Goal: Task Accomplishment & Management: Complete application form

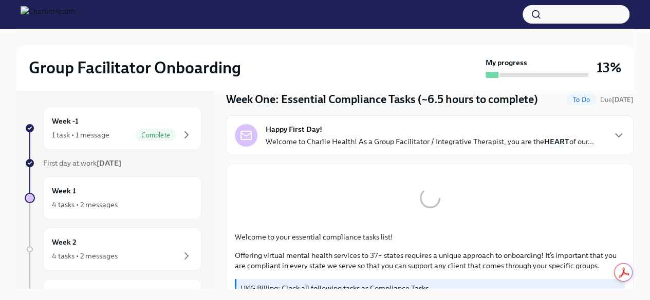
scroll to position [51, 0]
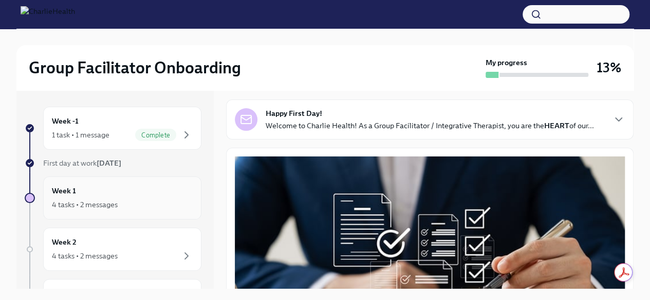
click at [97, 200] on div "4 tasks • 2 messages" at bounding box center [85, 205] width 66 height 10
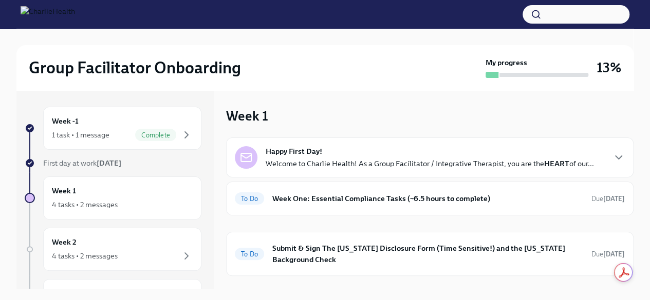
scroll to position [49, 0]
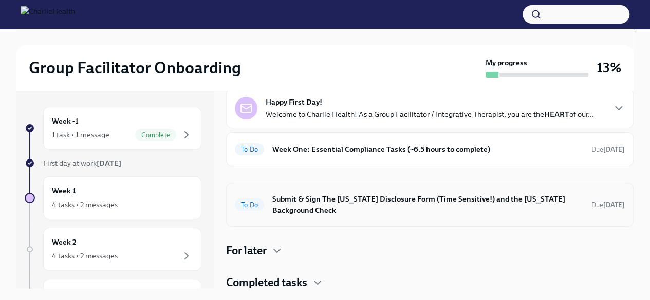
click at [301, 198] on h6 "Submit & Sign The [US_STATE] Disclosure Form (Time Sensitive!) and the [US_STAT…" at bounding box center [427, 205] width 311 height 23
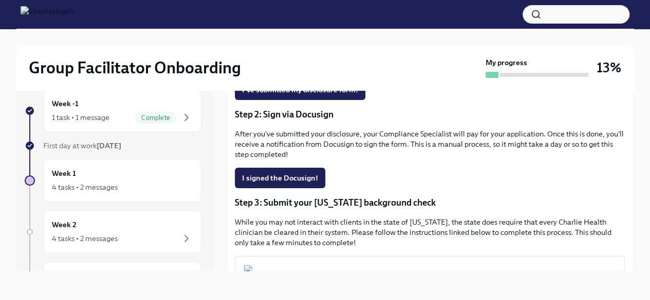
scroll to position [183, 0]
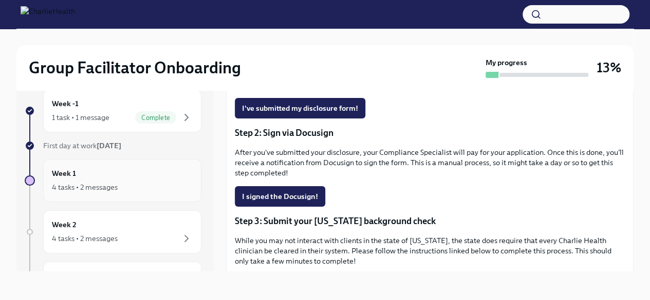
click at [88, 178] on div "Week 1 4 tasks • 2 messages" at bounding box center [122, 181] width 141 height 26
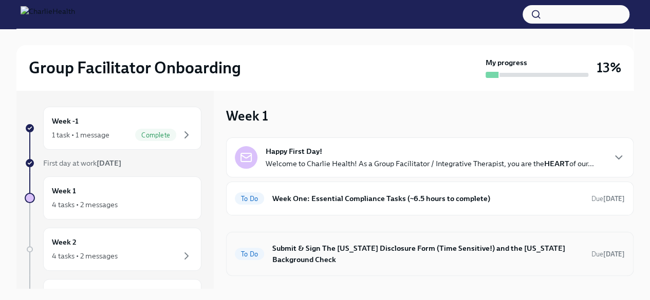
scroll to position [49, 0]
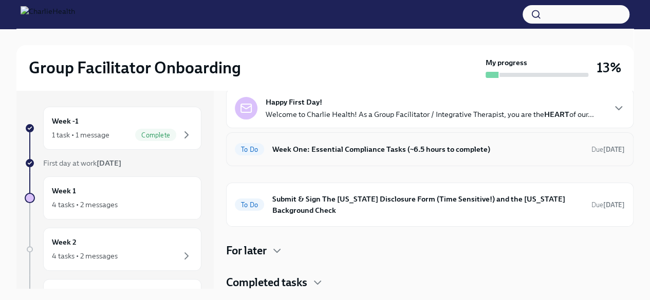
click at [420, 151] on h6 "Week One: Essential Compliance Tasks (~6.5 hours to complete)" at bounding box center [427, 149] width 311 height 11
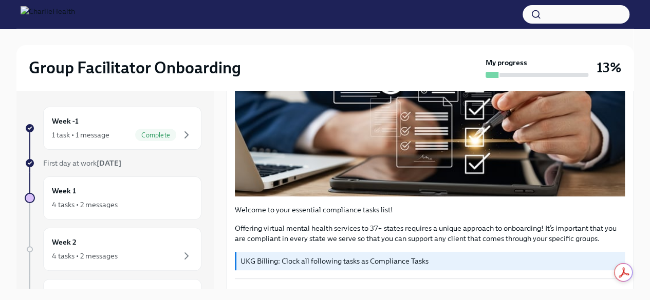
scroll to position [205, 0]
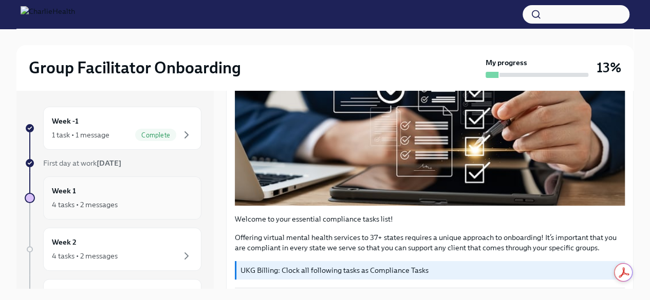
click at [83, 195] on div "Week 1 4 tasks • 2 messages" at bounding box center [122, 198] width 141 height 26
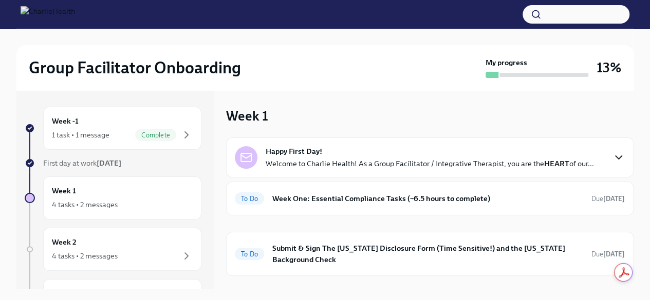
click at [614, 162] on icon "button" at bounding box center [618, 158] width 12 height 12
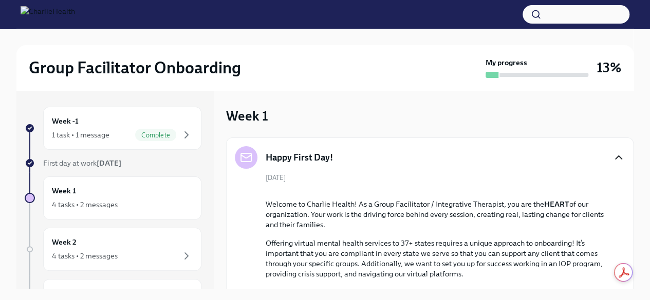
click at [614, 162] on icon "button" at bounding box center [618, 158] width 12 height 12
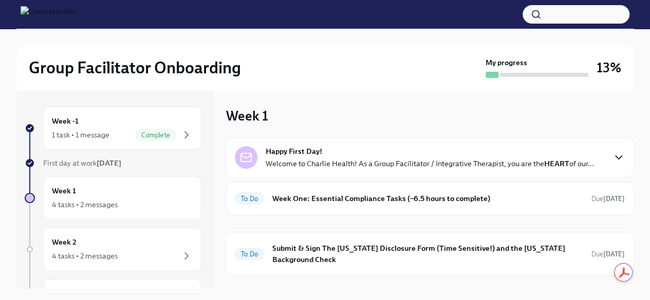
scroll to position [49, 0]
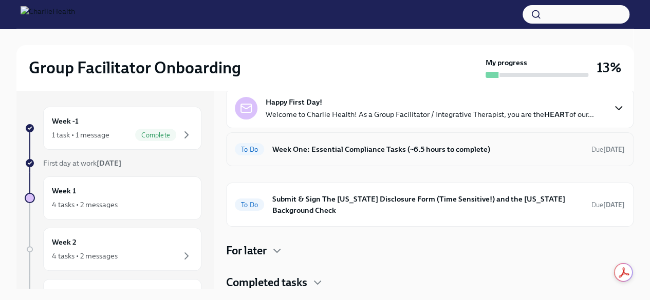
click at [416, 149] on h6 "Week One: Essential Compliance Tasks (~6.5 hours to complete)" at bounding box center [427, 149] width 311 height 11
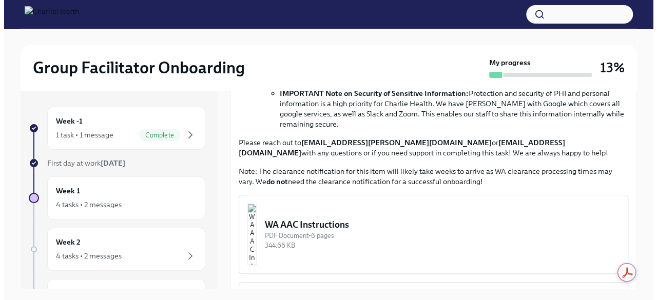
scroll to position [719, 0]
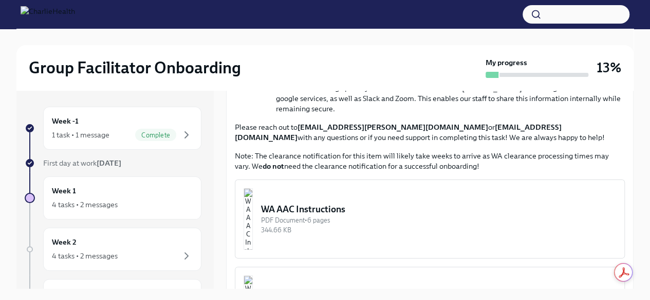
click at [299, 216] on div "PDF Document • 6 pages" at bounding box center [438, 221] width 355 height 10
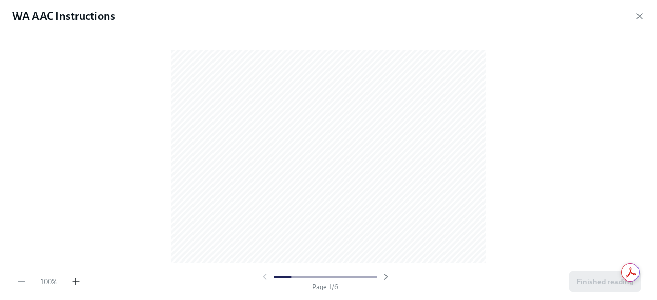
click at [79, 283] on icon "button" at bounding box center [76, 282] width 10 height 10
click at [81, 281] on icon "button" at bounding box center [76, 282] width 10 height 10
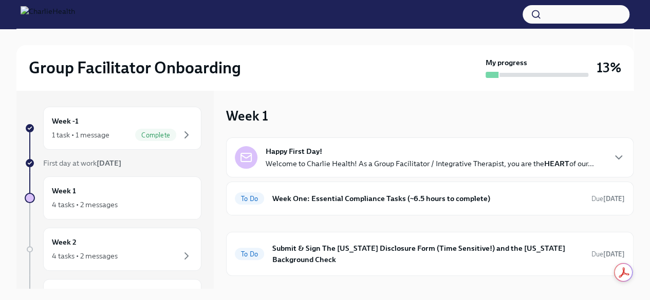
scroll to position [49, 0]
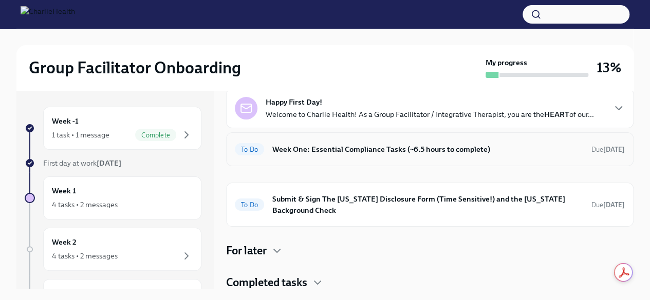
click at [330, 149] on h6 "Week One: Essential Compliance Tasks (~6.5 hours to complete)" at bounding box center [427, 149] width 311 height 11
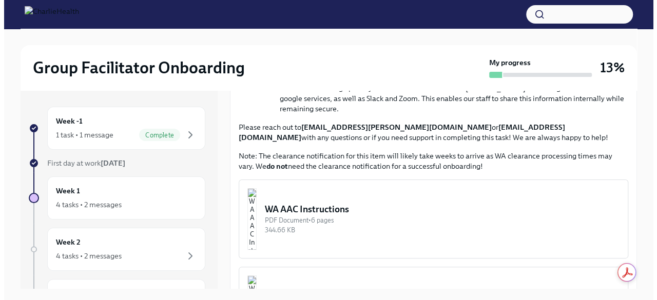
scroll to position [822, 0]
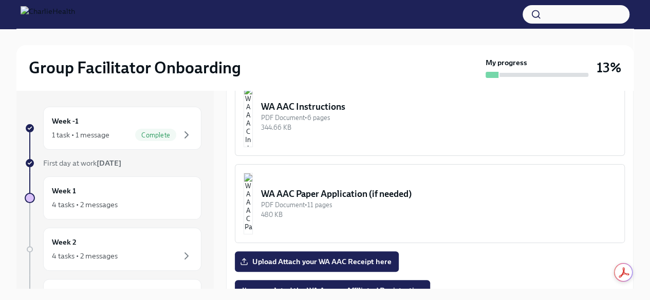
click at [312, 123] on div "344.66 KB" at bounding box center [438, 128] width 355 height 10
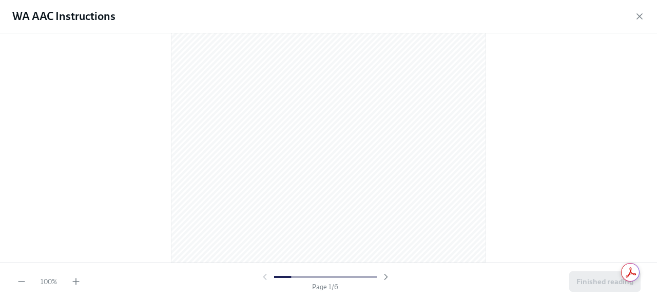
scroll to position [154, 0]
click at [77, 280] on icon "button" at bounding box center [76, 282] width 10 height 10
click at [77, 279] on icon "button" at bounding box center [76, 282] width 10 height 10
click at [78, 279] on icon "button" at bounding box center [76, 282] width 10 height 10
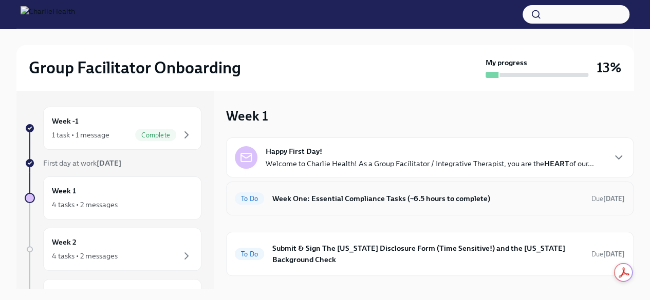
click at [408, 198] on h6 "Week One: Essential Compliance Tasks (~6.5 hours to complete)" at bounding box center [427, 198] width 311 height 11
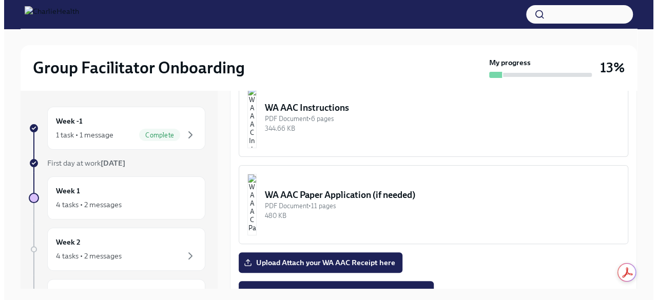
scroll to position [822, 0]
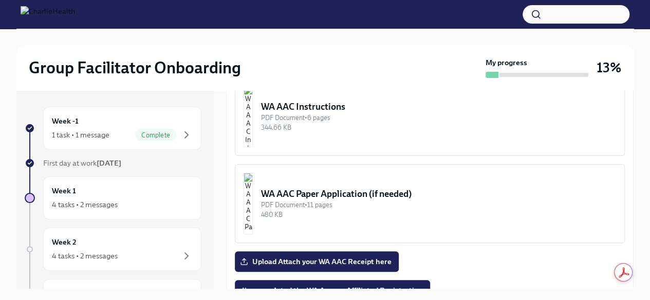
click at [344, 201] on div "PDF Document • 11 pages" at bounding box center [438, 205] width 355 height 10
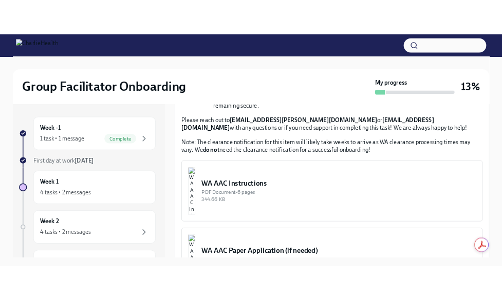
scroll to position [770, 0]
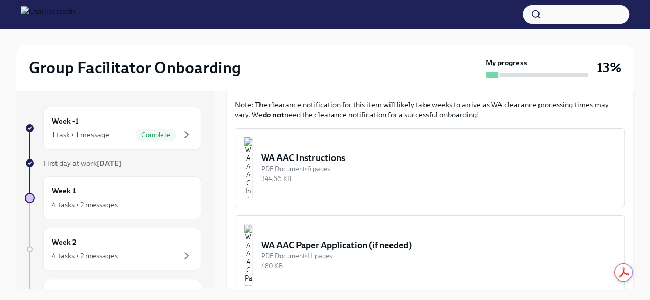
click at [369, 164] on div "PDF Document • 6 pages" at bounding box center [438, 169] width 355 height 10
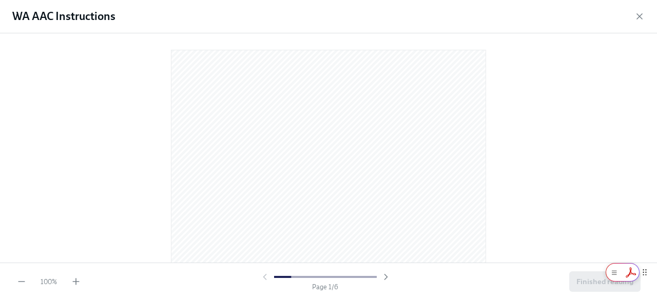
click at [627, 274] on html "Group Facilitator Onboarding My progress 13% Week -1 1 task • 1 message Complet…" at bounding box center [328, 159] width 657 height 318
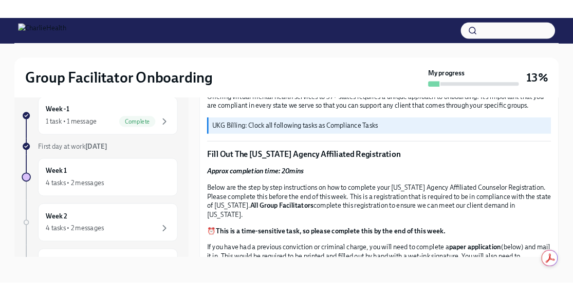
scroll to position [360, 0]
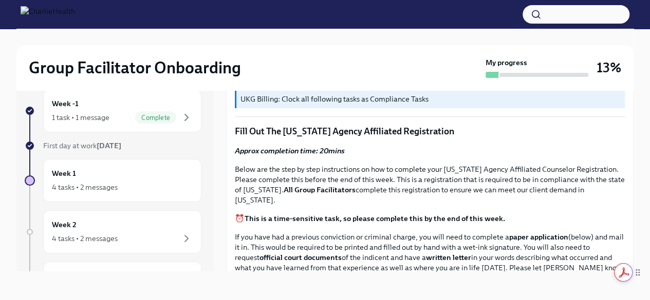
click at [617, 270] on div "Get summaries and key insights using AI Assistant powered by Adobe Acrobat" at bounding box center [632, 273] width 36 height 18
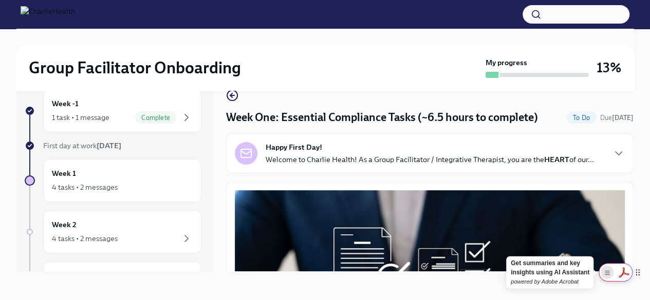
click at [606, 271] on rect "Show Acrobat AI FAB View Settings" at bounding box center [607, 273] width 7 height 7
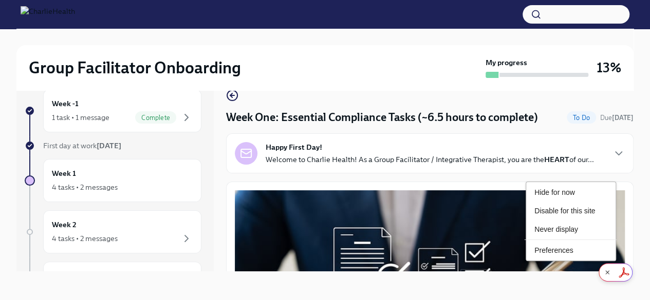
click at [464, 253] on button "Zoom image" at bounding box center [430, 292] width 390 height 203
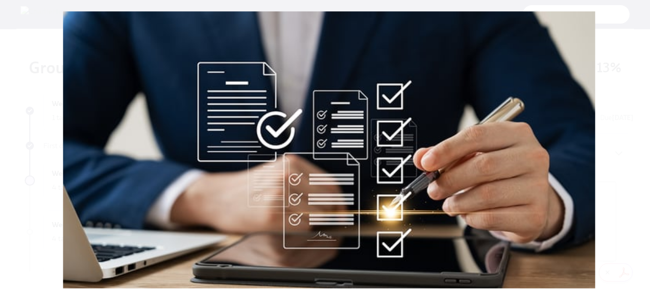
click at [269, 74] on button "Unzoom image" at bounding box center [325, 150] width 650 height 300
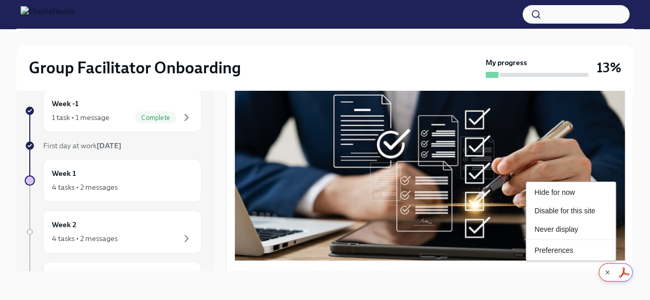
scroll to position [205, 0]
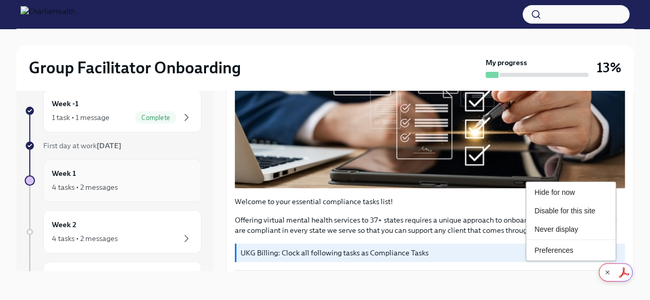
click at [86, 182] on div "4 tasks • 2 messages" at bounding box center [85, 187] width 66 height 10
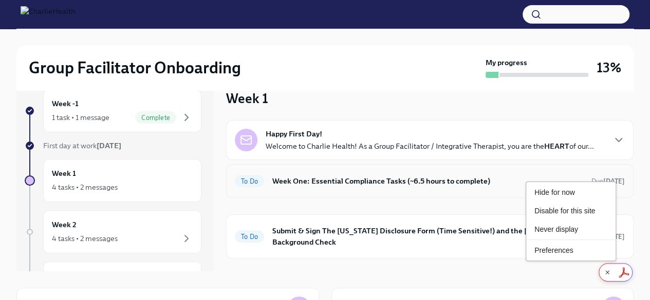
click at [483, 178] on h6 "Week One: Essential Compliance Tasks (~6.5 hours to complete)" at bounding box center [427, 181] width 311 height 11
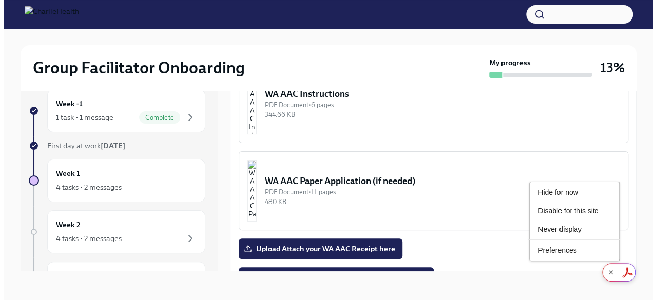
scroll to position [822, 0]
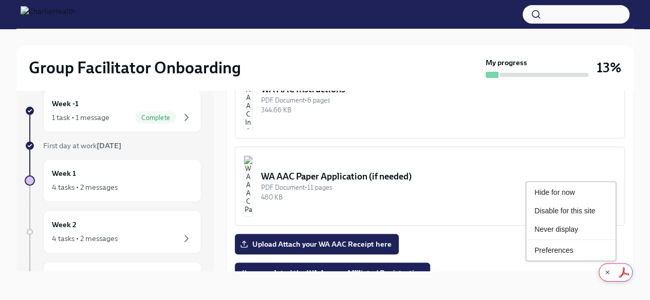
click at [340, 111] on button "WA AAC Instructions PDF Document • 6 pages 344.66 KB" at bounding box center [430, 99] width 390 height 79
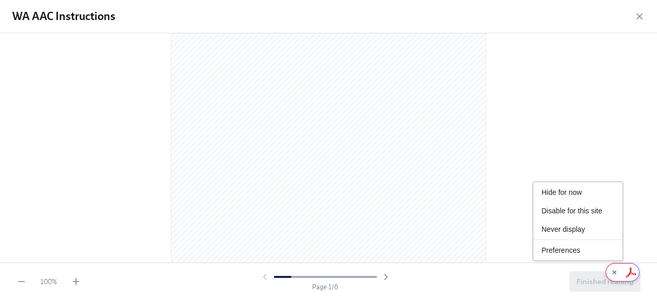
scroll to position [51, 0]
click at [77, 277] on icon "button" at bounding box center [76, 282] width 10 height 10
click at [79, 277] on icon "button" at bounding box center [76, 282] width 10 height 10
click at [79, 276] on div "130 % Page 1 / 6 Finished reading" at bounding box center [328, 281] width 657 height 37
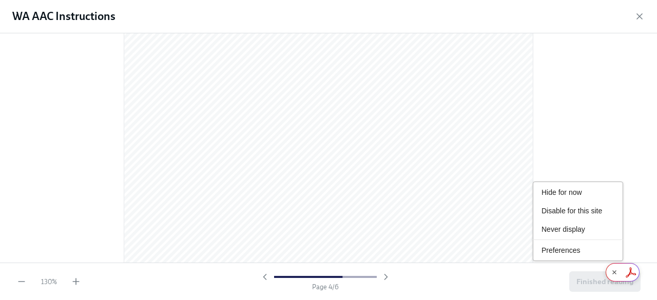
click at [596, 108] on div at bounding box center [328, 148] width 657 height 230
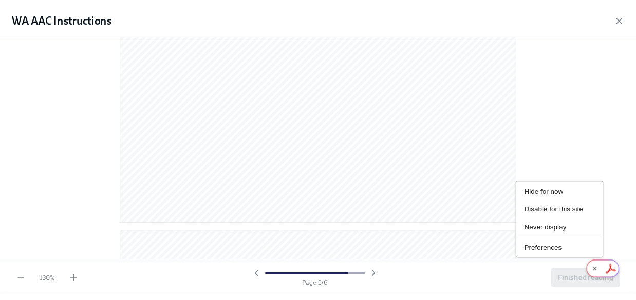
scroll to position [2516, 0]
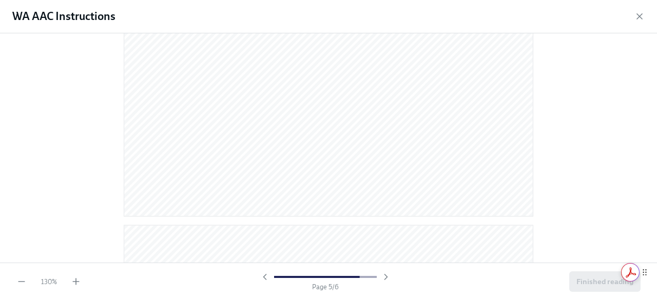
click at [644, 273] on icon at bounding box center [643, 272] width 1 height 1
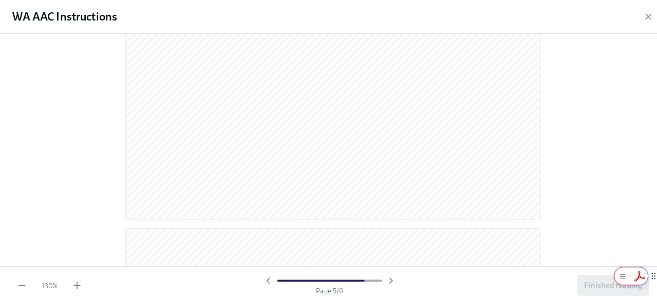
click at [635, 277] on div "Hide for now Disable for this site Never display Preferences Get summaries and …" at bounding box center [631, 273] width 51 height 18
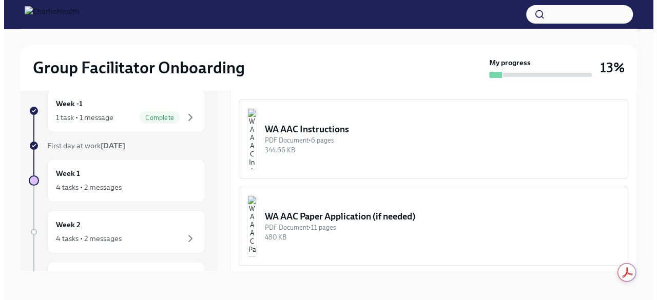
scroll to position [770, 0]
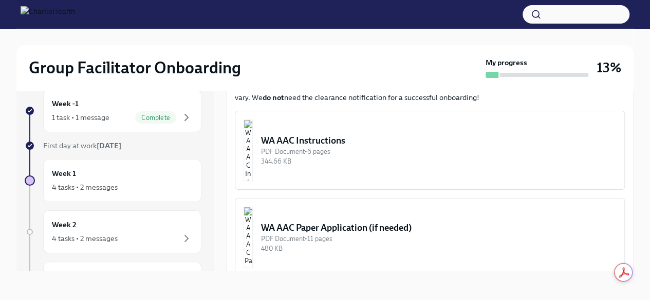
click at [253, 144] on img "button" at bounding box center [247, 151] width 9 height 62
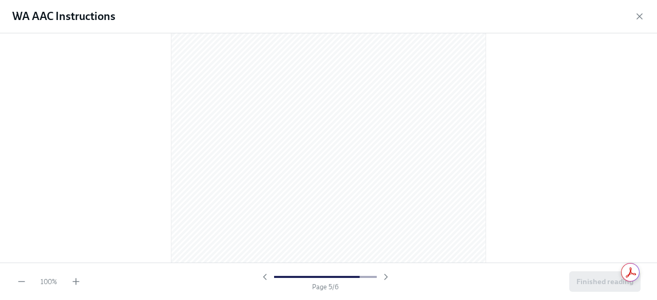
scroll to position [1781, 0]
click at [137, 212] on div at bounding box center [328, 148] width 657 height 230
click at [136, 216] on div at bounding box center [328, 148] width 657 height 230
click at [68, 228] on div at bounding box center [328, 148] width 657 height 230
click at [73, 228] on div at bounding box center [328, 148] width 657 height 230
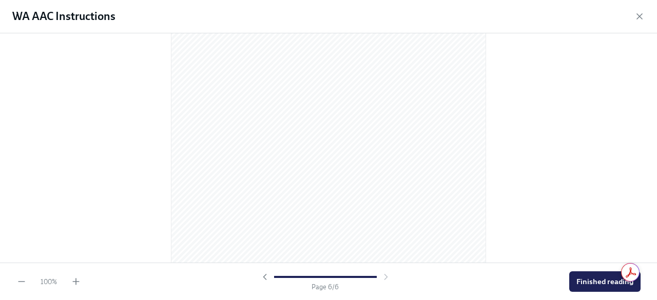
scroll to position [2171, 0]
click at [76, 284] on icon "button" at bounding box center [76, 282] width 0 height 6
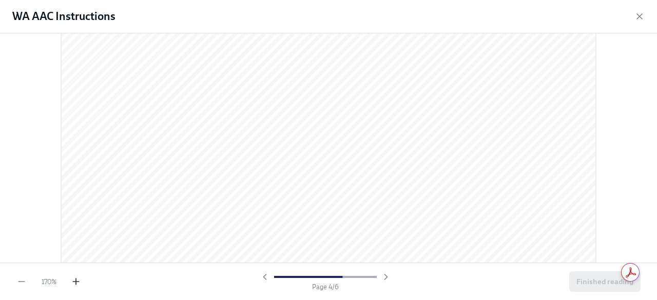
click at [76, 284] on icon "button" at bounding box center [76, 282] width 0 height 6
click at [23, 286] on icon "button" at bounding box center [21, 282] width 10 height 10
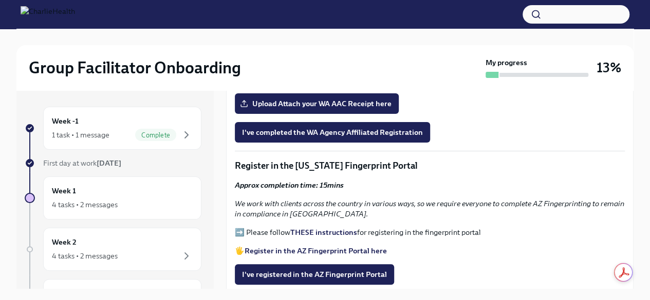
scroll to position [925, 0]
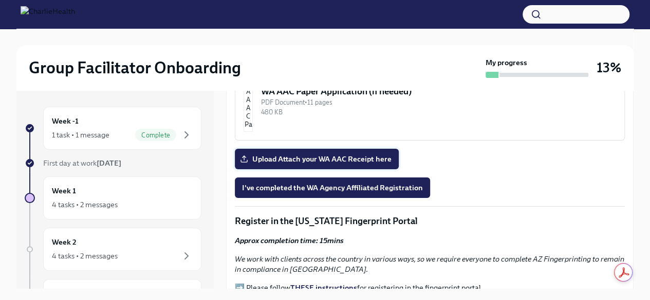
click at [356, 149] on label "Upload Attach your WA AAC Receipt here" at bounding box center [317, 159] width 164 height 21
click at [0, 0] on input "Upload Attach your WA AAC Receipt here" at bounding box center [0, 0] width 0 height 0
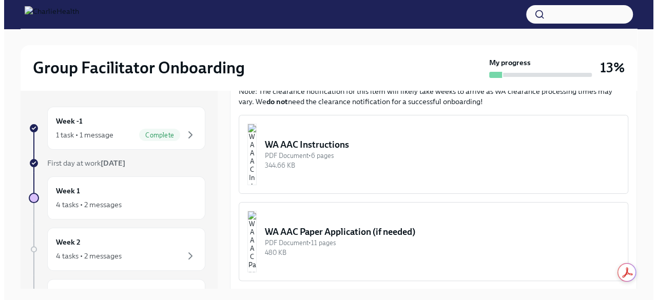
scroll to position [770, 0]
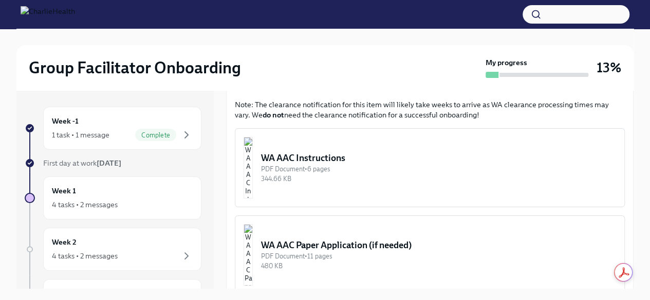
click at [351, 159] on div "WA AAC Instructions" at bounding box center [438, 158] width 355 height 12
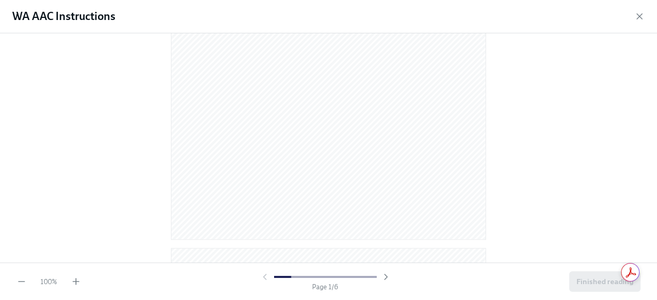
scroll to position [257, 0]
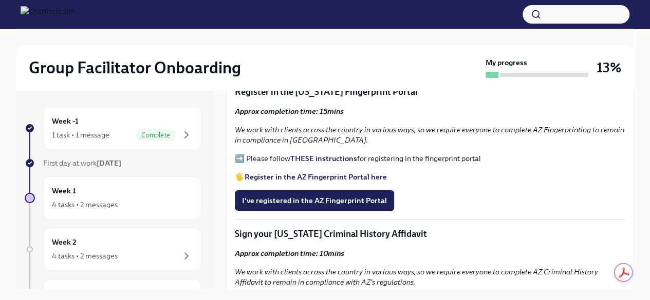
scroll to position [1079, 0]
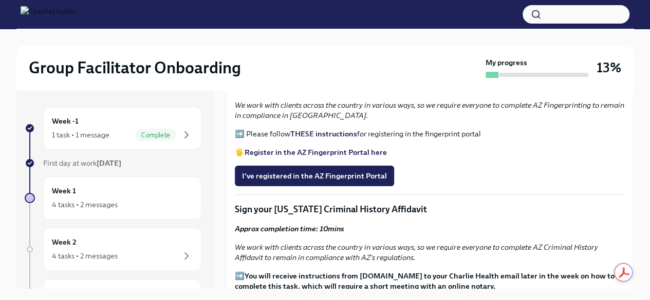
click at [318, 129] on strong "THESE instructions" at bounding box center [323, 133] width 67 height 9
